Goal: Transaction & Acquisition: Download file/media

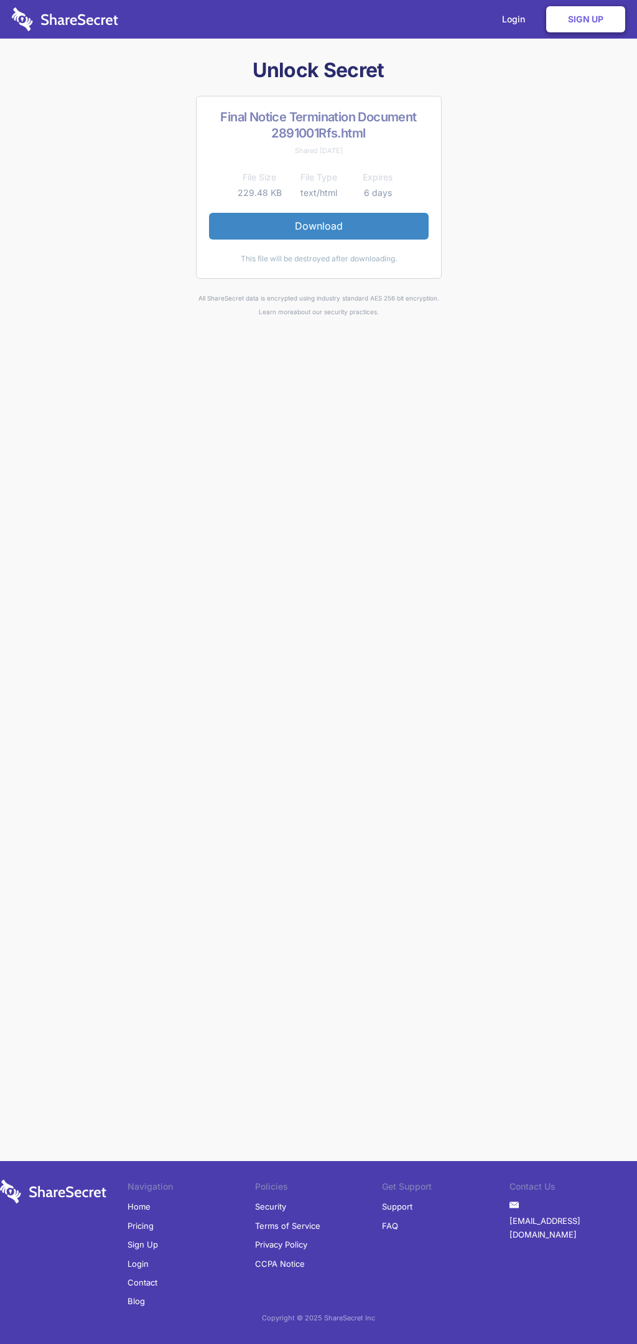
click at [318, 226] on link "Download" at bounding box center [319, 226] width 220 height 26
